Goal: Task Accomplishment & Management: Manage account settings

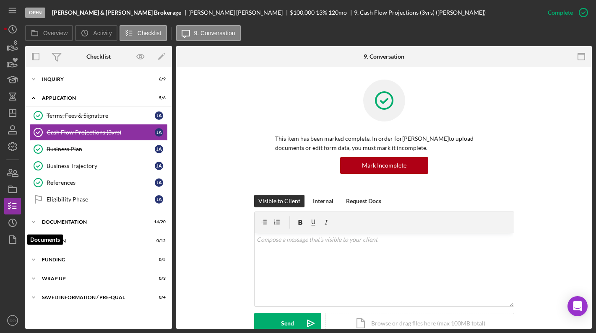
click at [22, 221] on nav "Icon/Menu Icon/Dashboard Dashboard Navigation Divider Mobile Checklist Navigati…" at bounding box center [14, 164] width 21 height 329
click at [22, 222] on nav "Icon/Menu Icon/Dashboard Dashboard Navigation Divider Mobile Checklist Navigati…" at bounding box center [14, 164] width 21 height 329
click at [16, 222] on circle "button" at bounding box center [13, 223] width 8 height 8
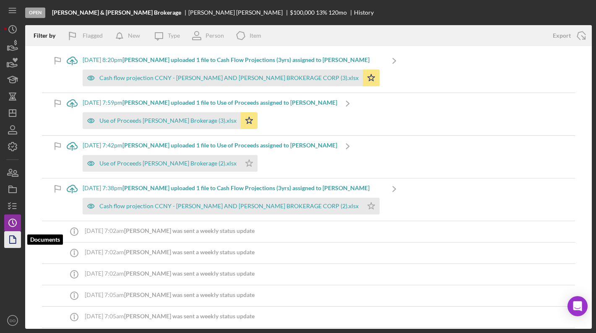
click at [16, 237] on icon "button" at bounding box center [12, 239] width 21 height 21
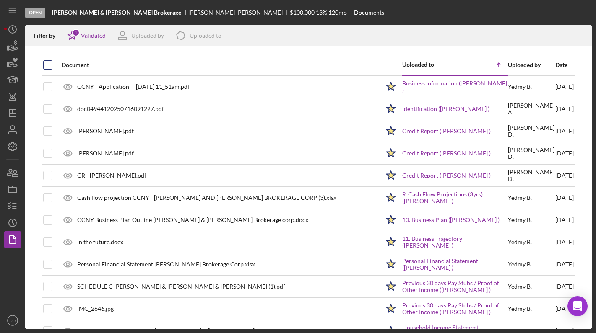
click at [45, 66] on input "checkbox" at bounding box center [48, 65] width 8 height 8
checkbox input "true"
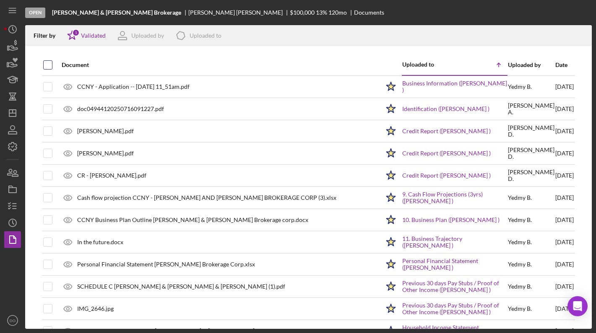
checkbox input "true"
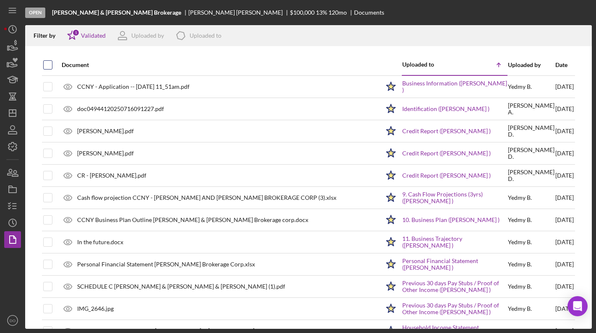
checkbox input "true"
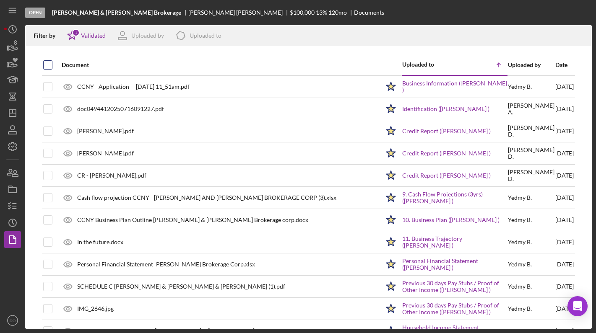
checkbox input "true"
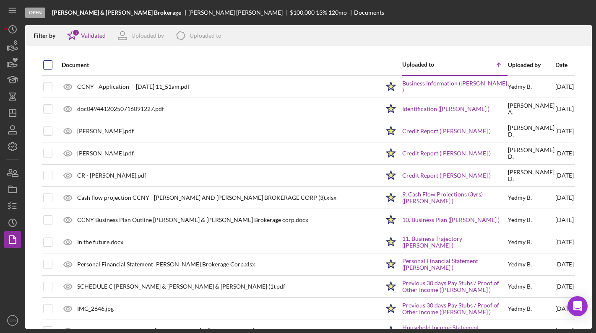
checkbox input "true"
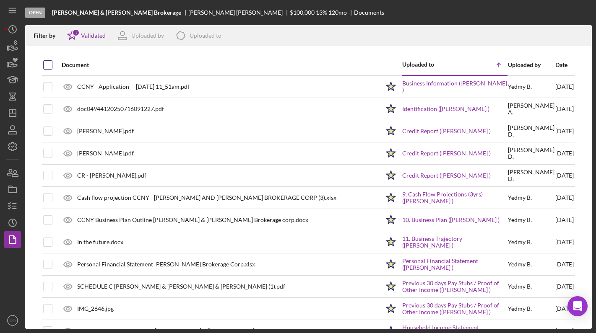
checkbox input "true"
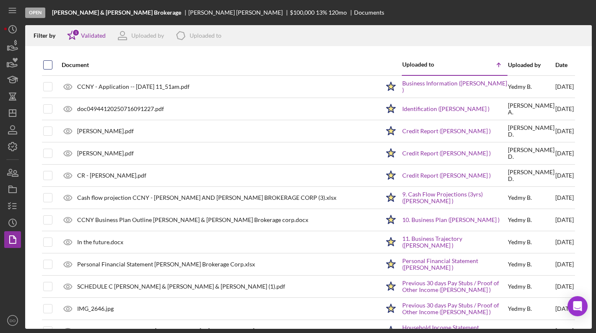
checkbox input "true"
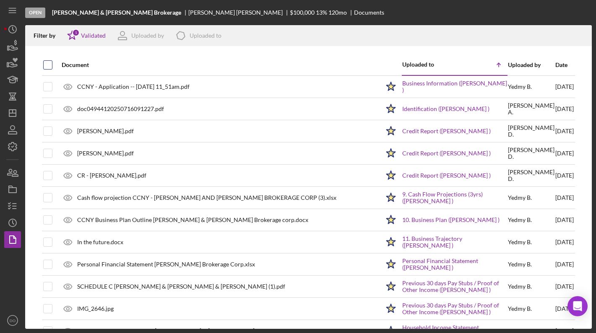
checkbox input "true"
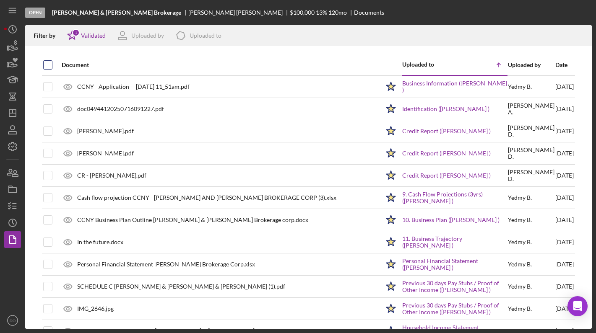
checkbox input "true"
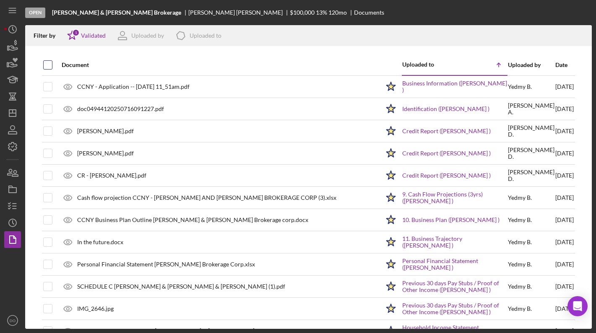
checkbox input "true"
click at [580, 32] on icon "button" at bounding box center [580, 34] width 7 height 5
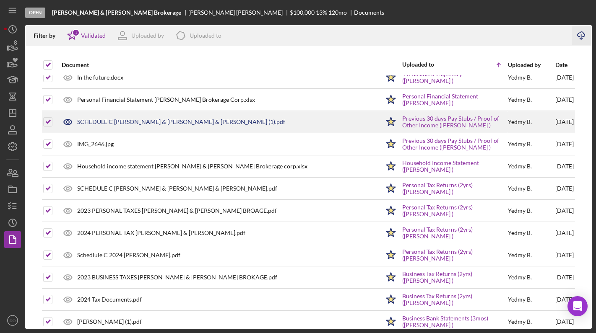
scroll to position [160, 0]
